Goal: Task Accomplishment & Management: Manage account settings

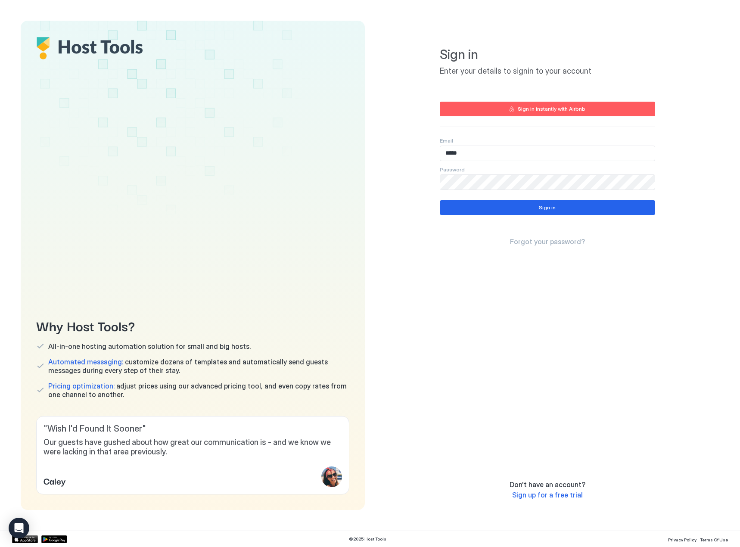
click at [495, 152] on input "*****" at bounding box center [547, 153] width 215 height 15
type input "**********"
click at [546, 207] on div "Sign in" at bounding box center [547, 208] width 17 height 8
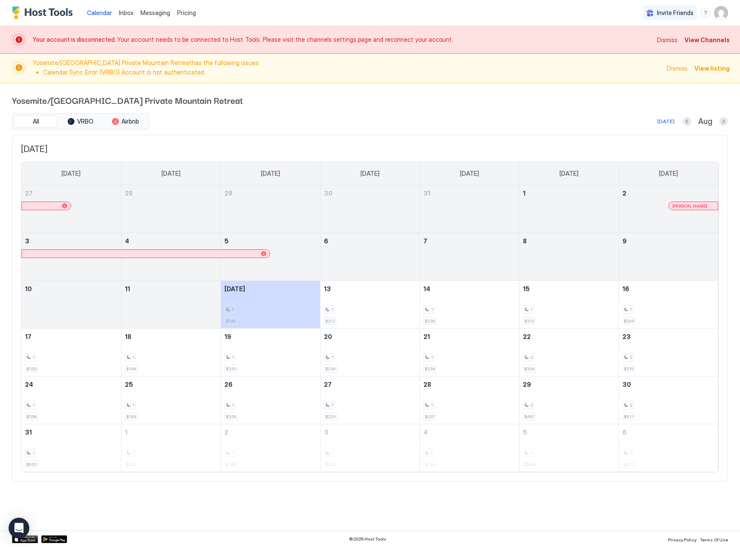
click at [707, 41] on span "View Channels" at bounding box center [706, 39] width 45 height 9
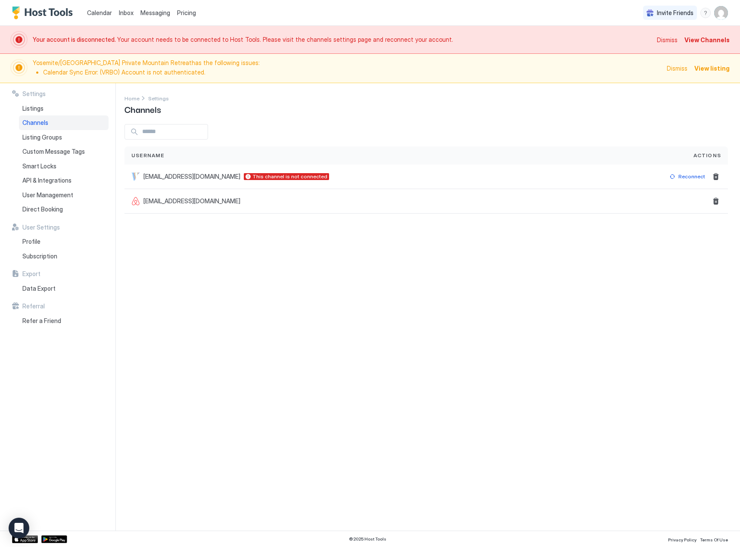
type input "*****"
click at [716, 175] on button "Delete" at bounding box center [716, 176] width 10 height 10
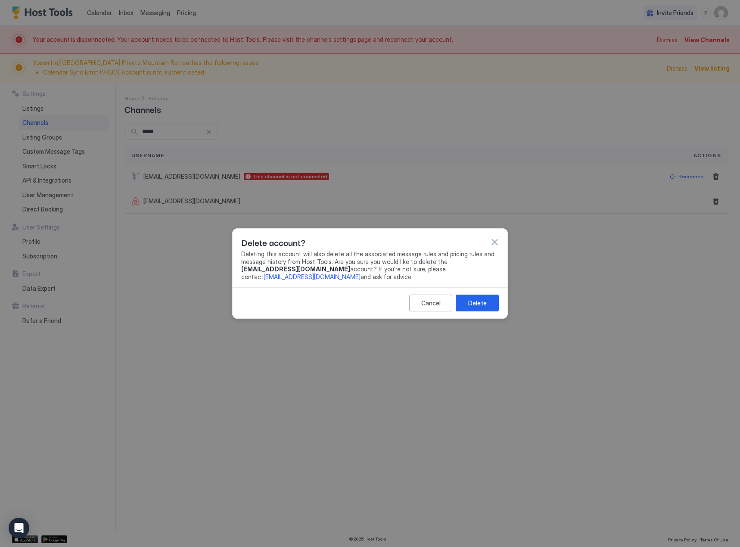
click at [478, 303] on div "Delete" at bounding box center [477, 302] width 19 height 9
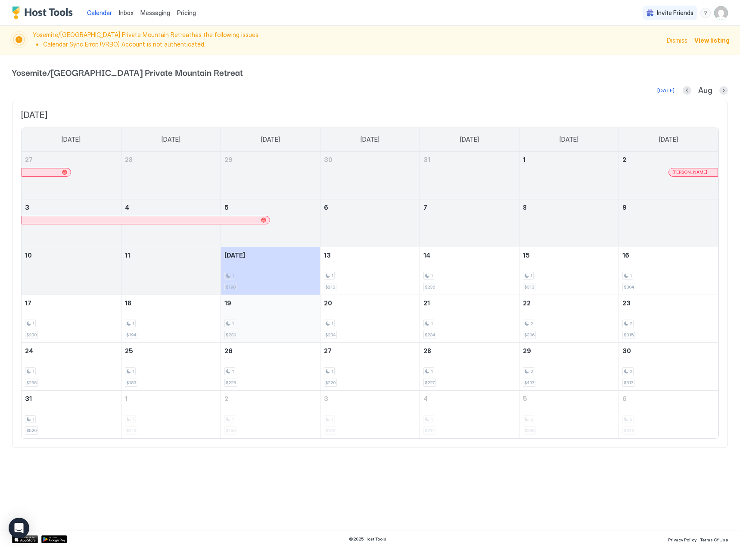
click at [266, 312] on div "1 $230" at bounding box center [270, 318] width 92 height 40
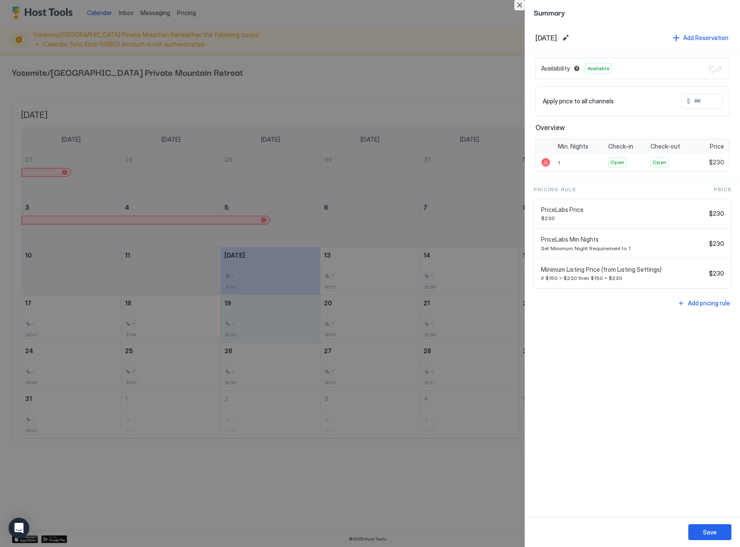
click at [516, 6] on button "Close" at bounding box center [519, 5] width 10 height 10
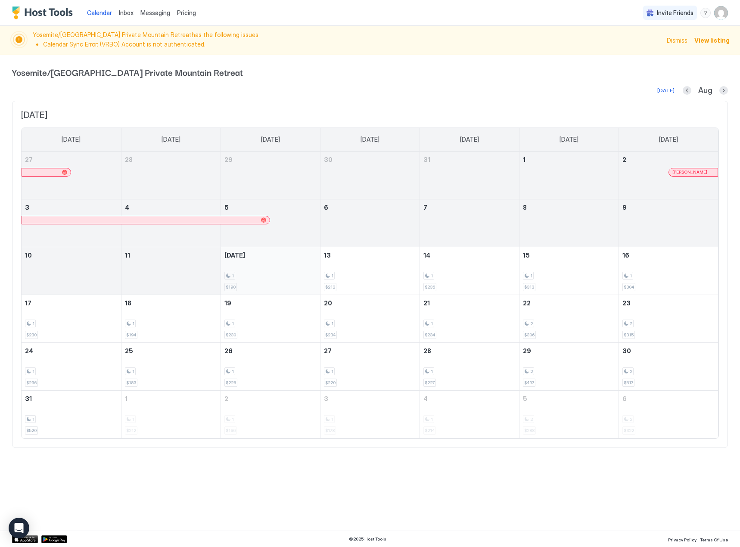
click at [296, 265] on div "1 $190" at bounding box center [270, 271] width 92 height 40
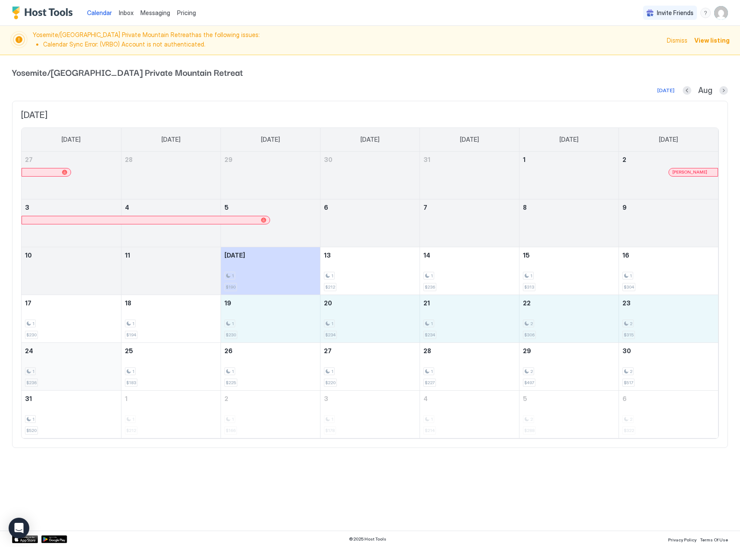
drag, startPoint x: 275, startPoint y: 325, endPoint x: 83, endPoint y: 361, distance: 195.1
click at [83, 361] on tbody "27 28 29 30 31 1 2 [PERSON_NAME] 3 4 5 6 7 8 9 10 11 [DATE] 1 $190 13 1 $212 14…" at bounding box center [370, 295] width 696 height 286
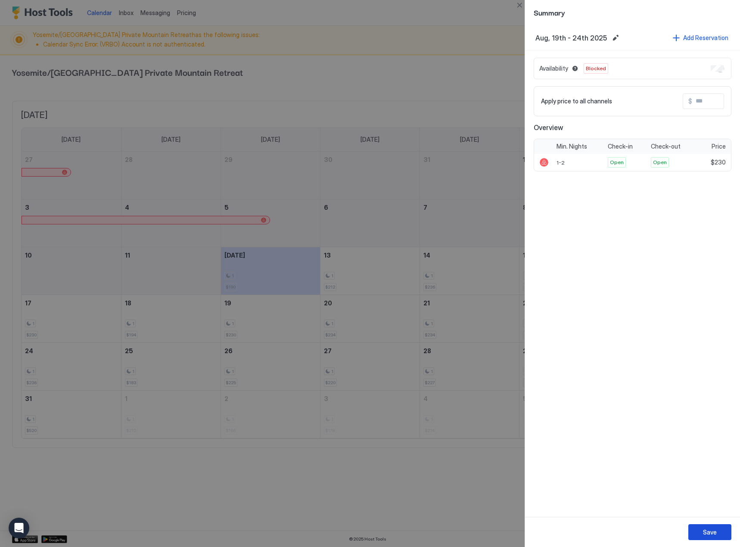
click at [709, 537] on button "Save" at bounding box center [709, 532] width 43 height 16
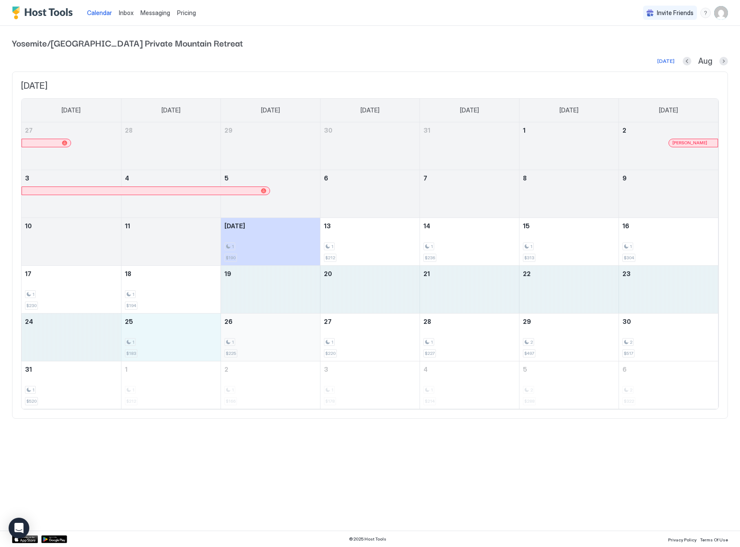
drag, startPoint x: 285, startPoint y: 295, endPoint x: 289, endPoint y: 341, distance: 46.3
click at [289, 341] on tbody "27 28 29 30 31 1 2 [PERSON_NAME] 3 4 5 6 7 8 9 10 11 [DATE] 1 $190 13 1 $212 14…" at bounding box center [370, 265] width 696 height 286
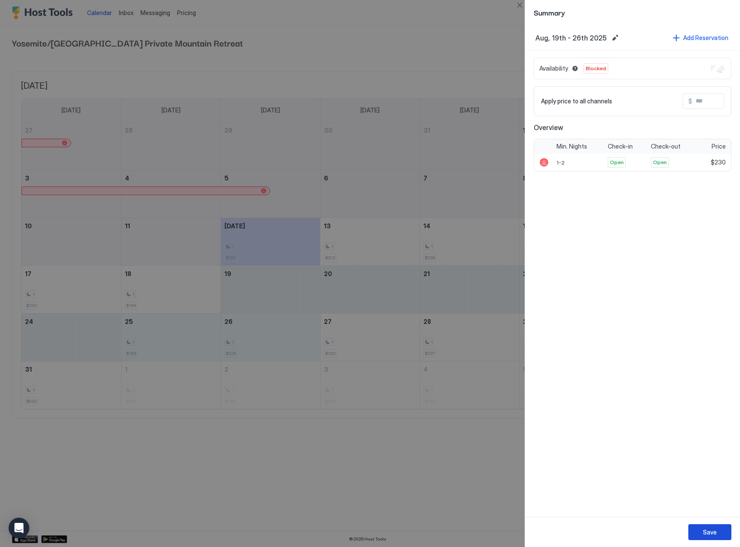
click at [706, 534] on div "Save" at bounding box center [710, 532] width 14 height 9
